Goal: Complete application form: Complete application form

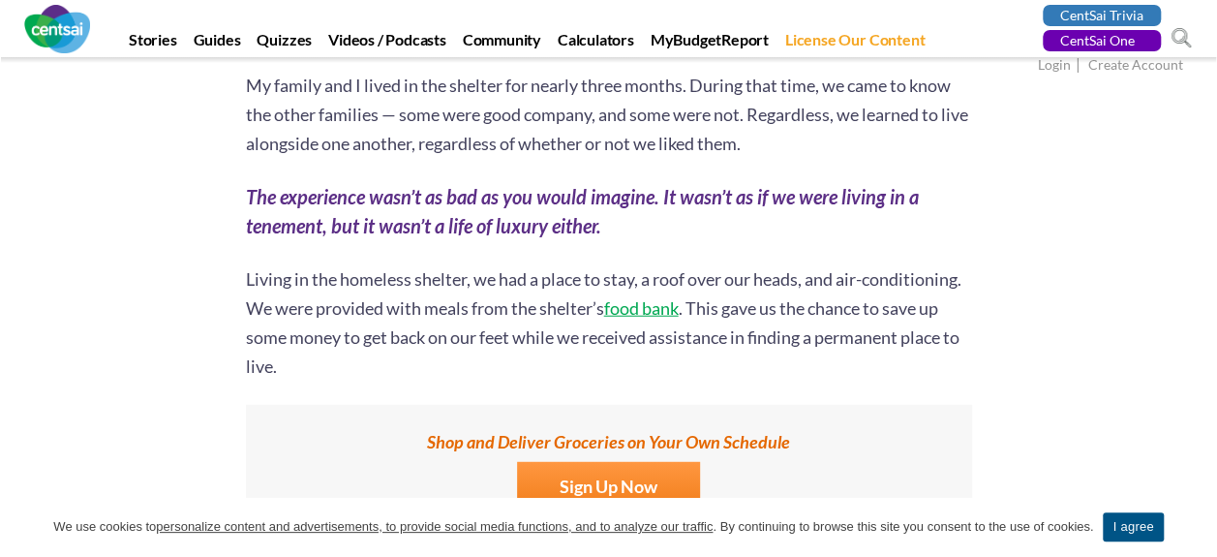
scroll to position [2469, 0]
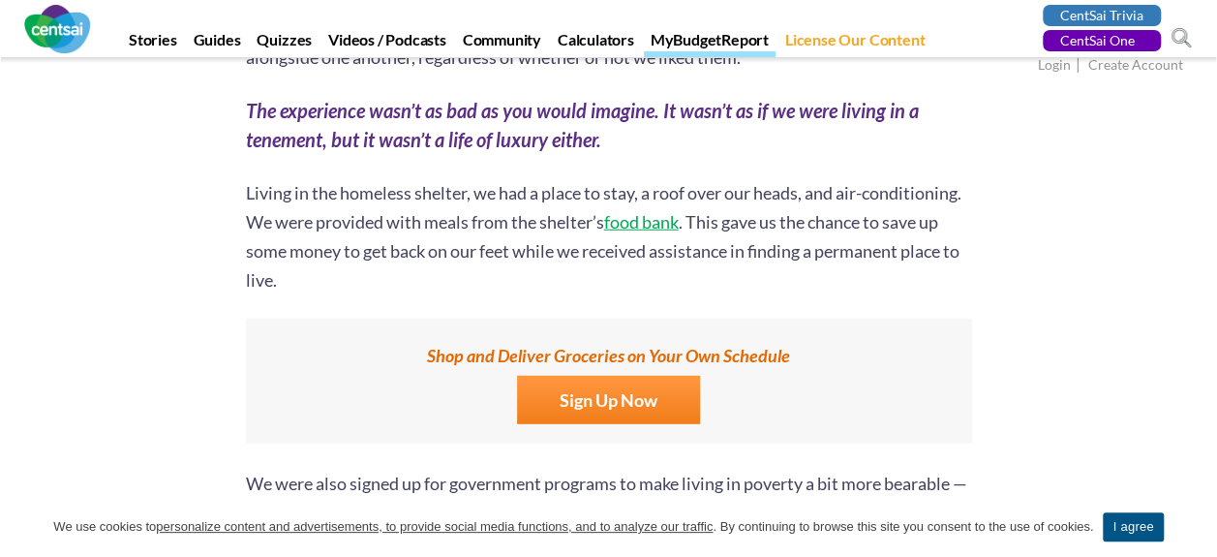
click at [724, 40] on link "MyBudgetReport" at bounding box center [710, 43] width 132 height 27
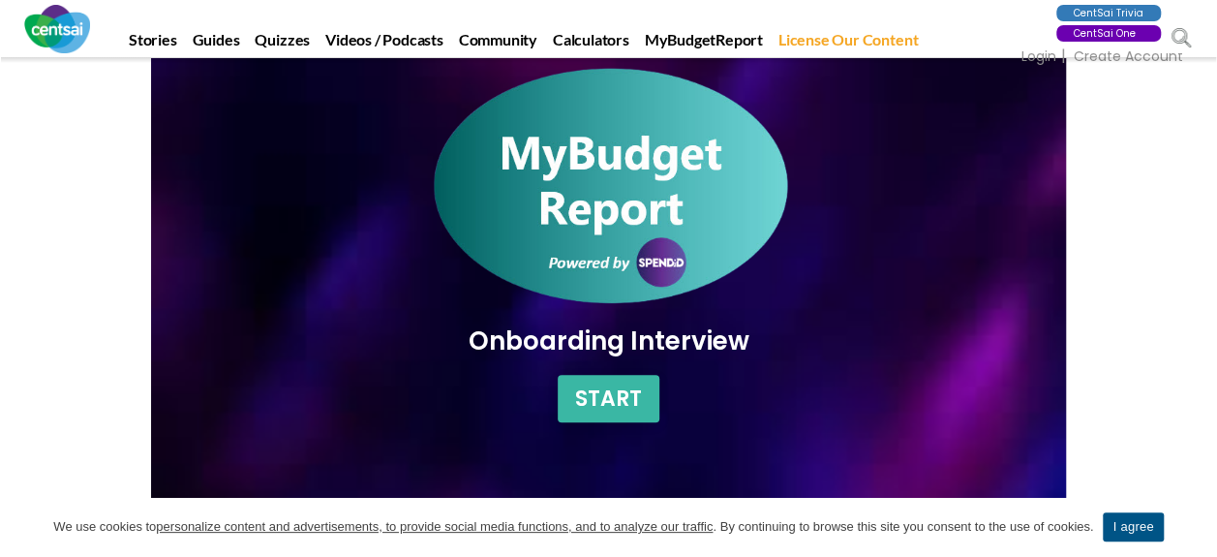
scroll to position [340, 0]
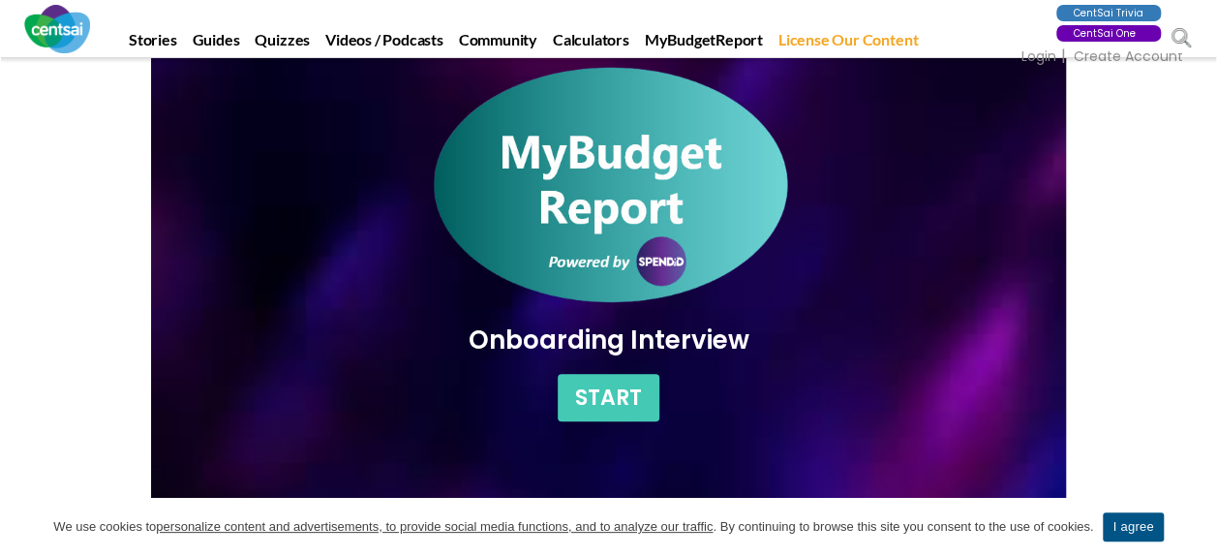
click at [592, 406] on button "Start" at bounding box center [609, 397] width 102 height 47
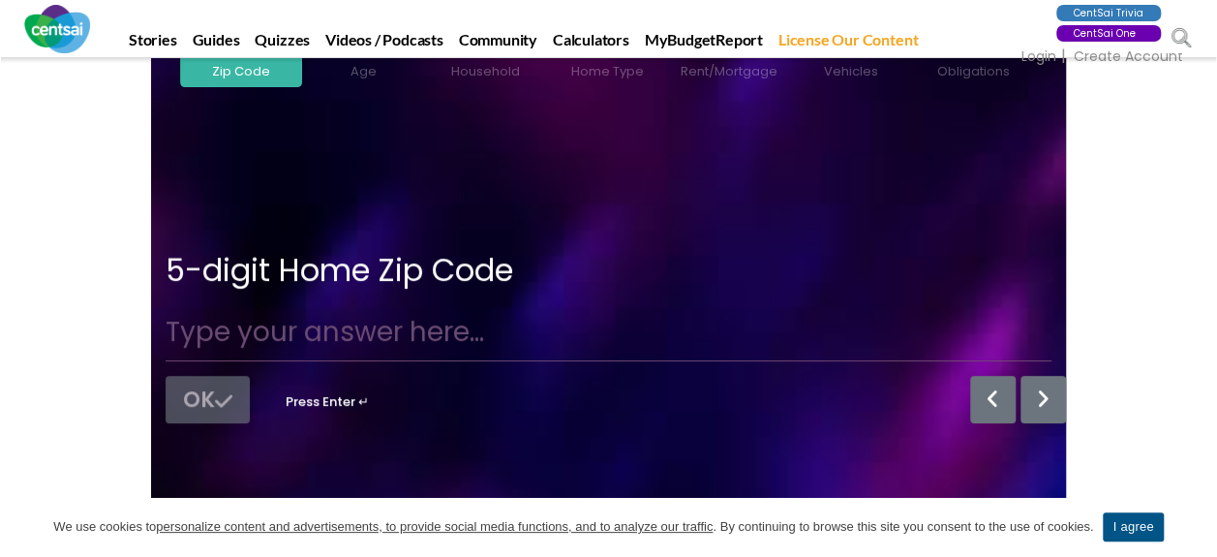
scroll to position [538, 0]
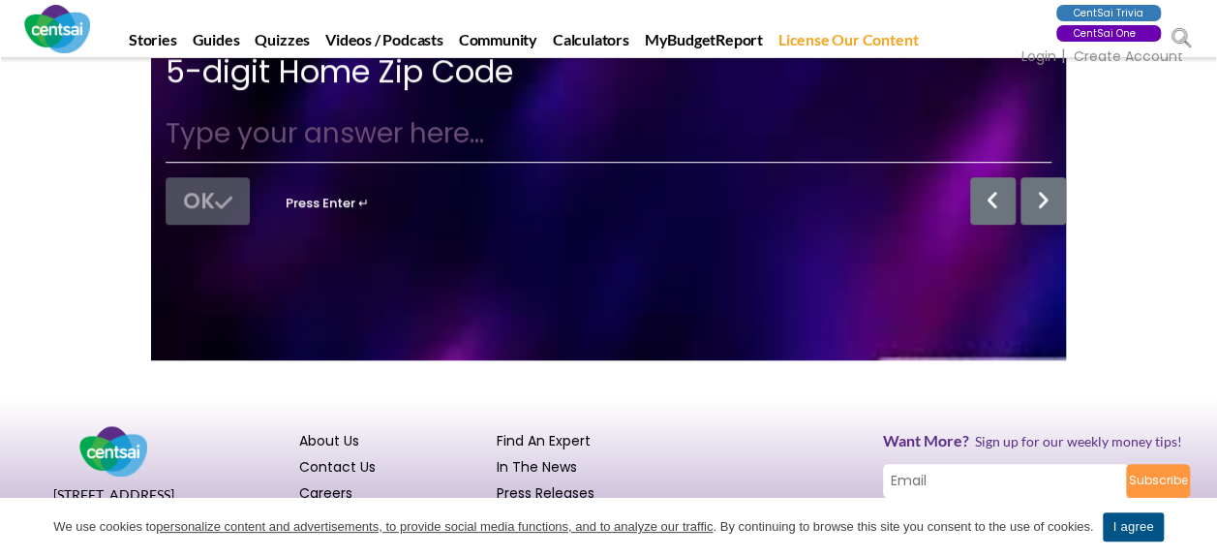
click at [246, 137] on input "text" at bounding box center [609, 134] width 886 height 58
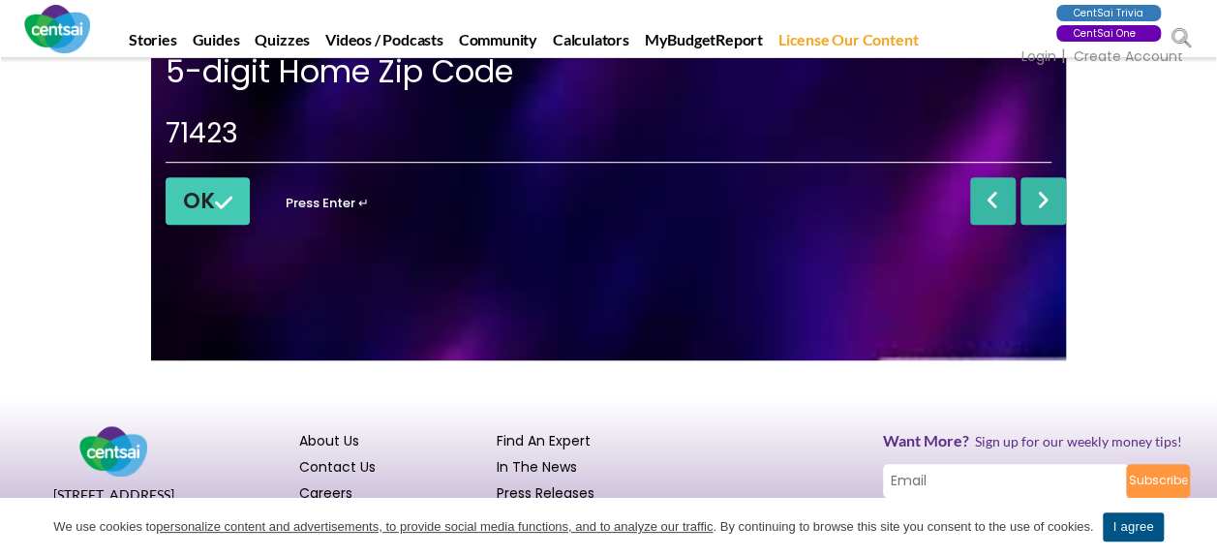
type input "71423"
click at [221, 200] on img "button" at bounding box center [223, 202] width 17 height 17
